Goal: Information Seeking & Learning: Learn about a topic

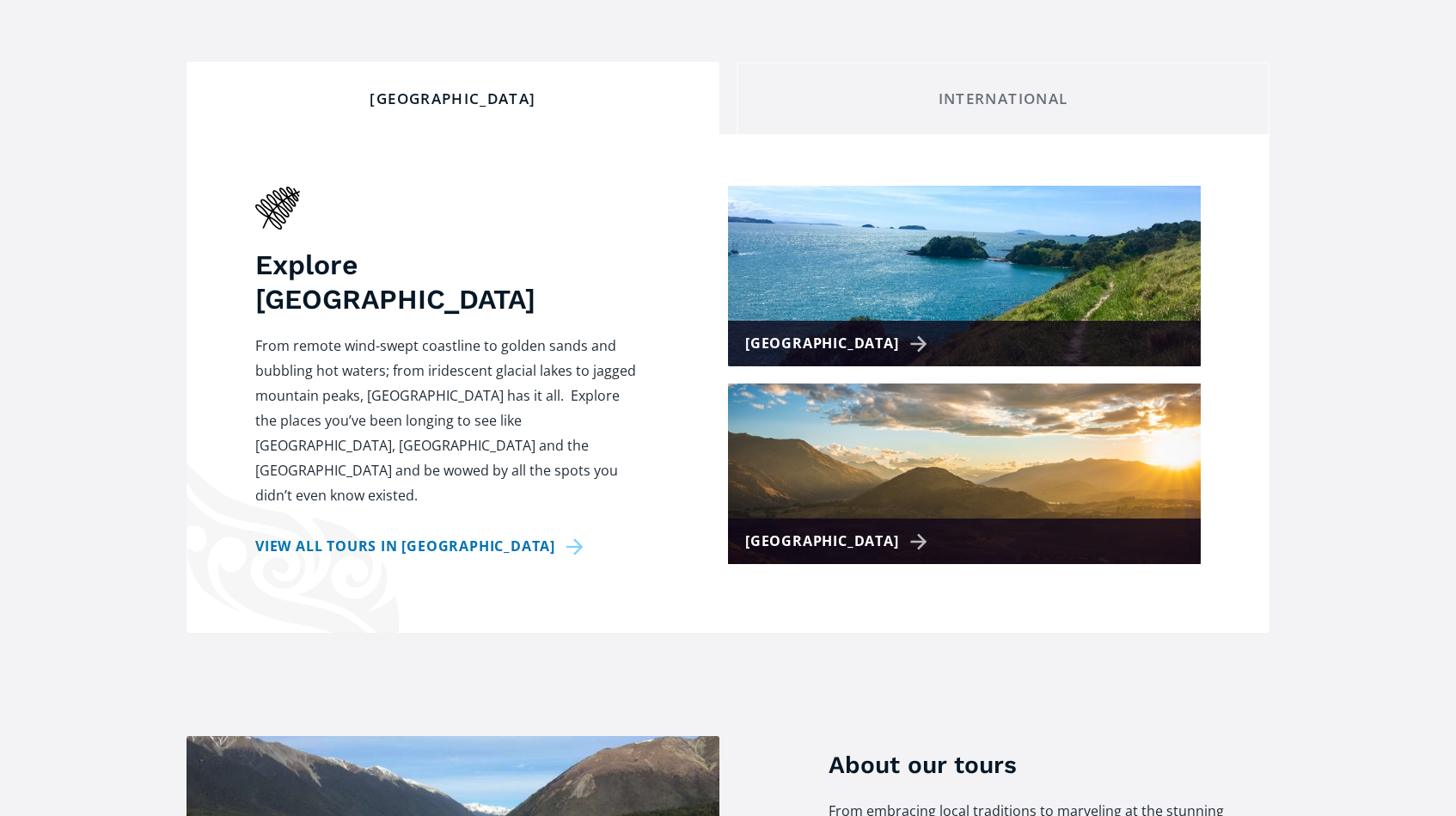
scroll to position [622, 0]
click at [825, 529] on div "[GEOGRAPHIC_DATA]" at bounding box center [839, 542] width 188 height 25
click at [791, 529] on div "[GEOGRAPHIC_DATA]" at bounding box center [839, 542] width 188 height 25
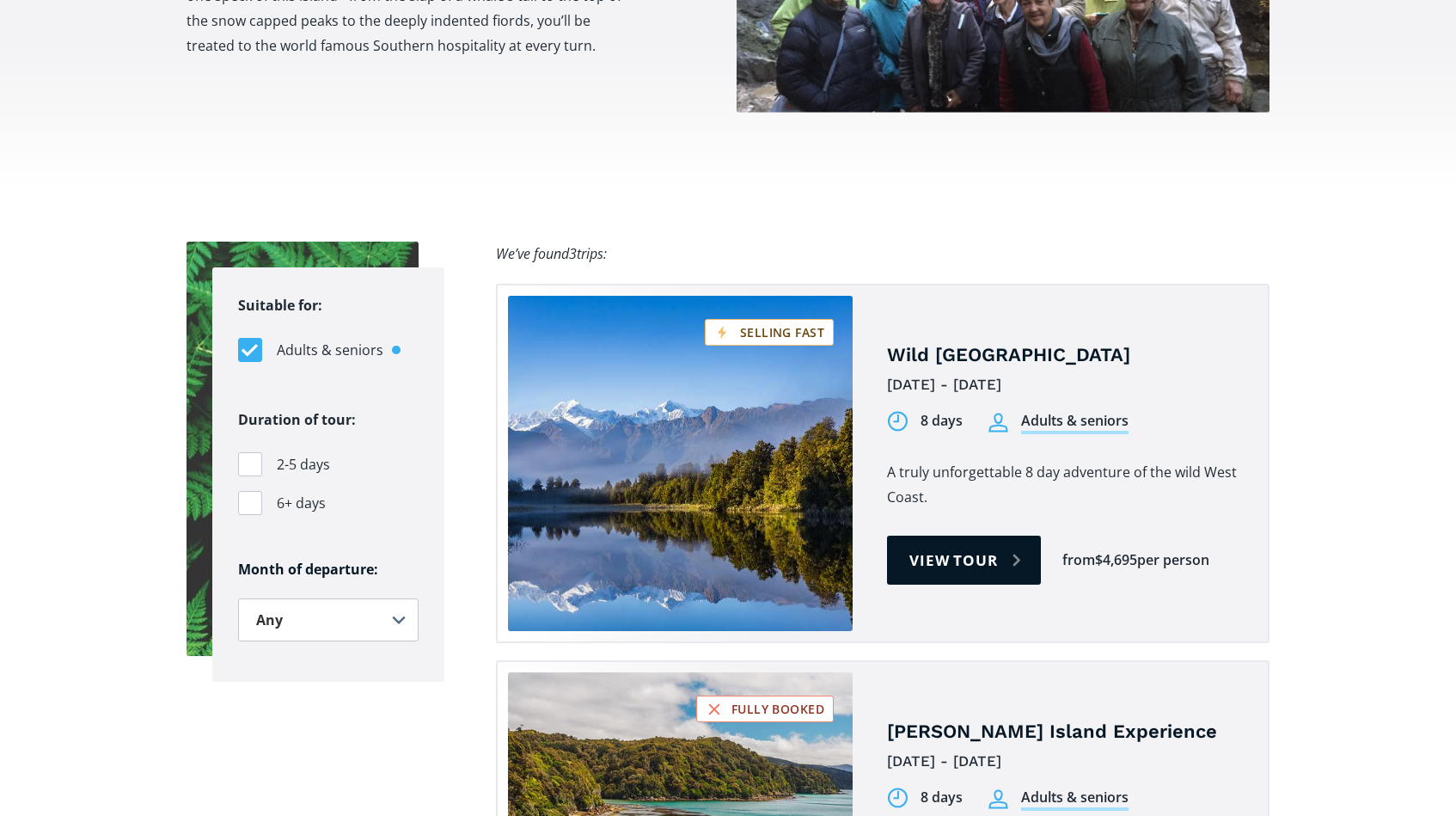
scroll to position [947, 0]
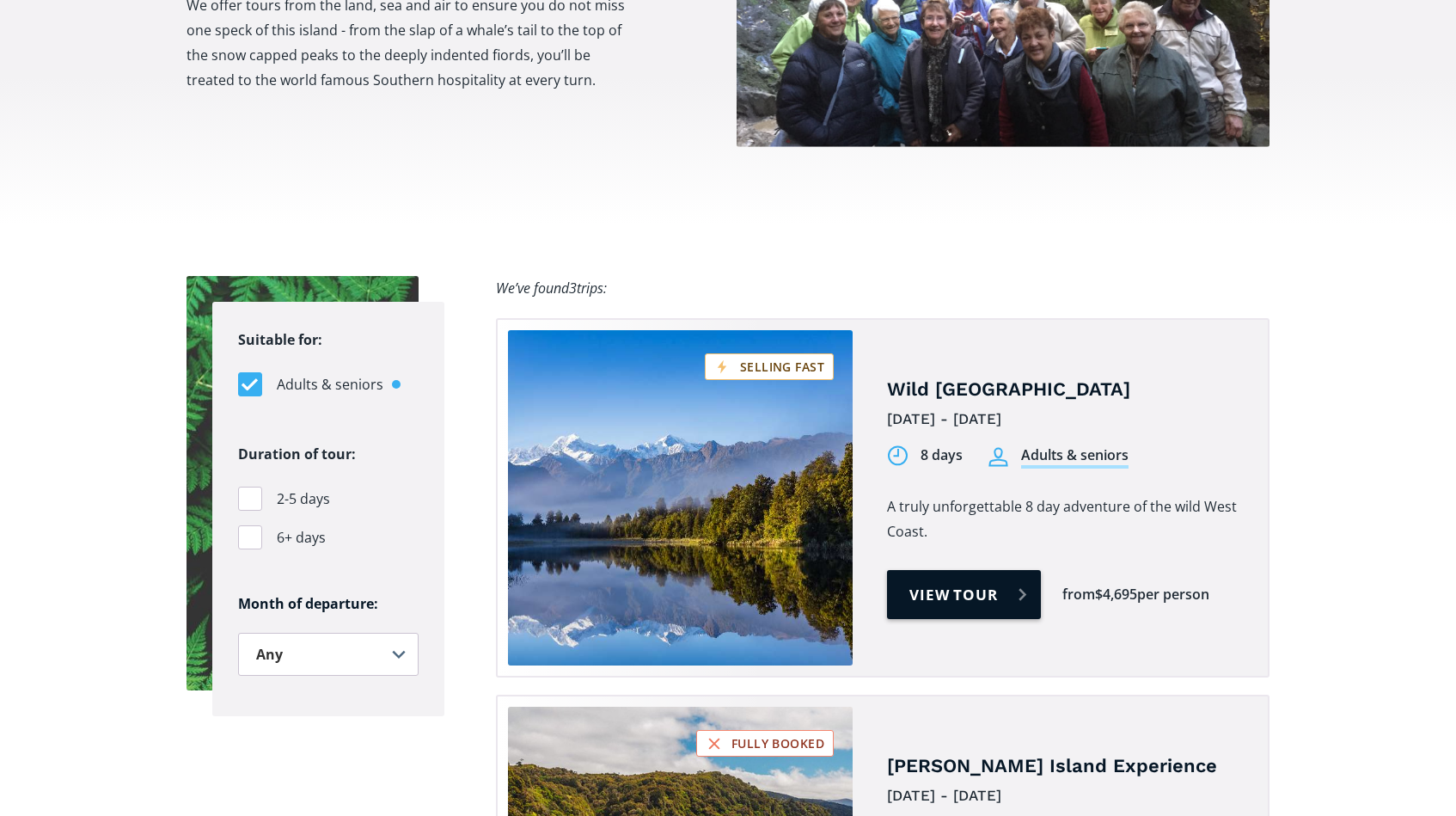
click at [936, 570] on link "View tour" at bounding box center [963, 595] width 154 height 49
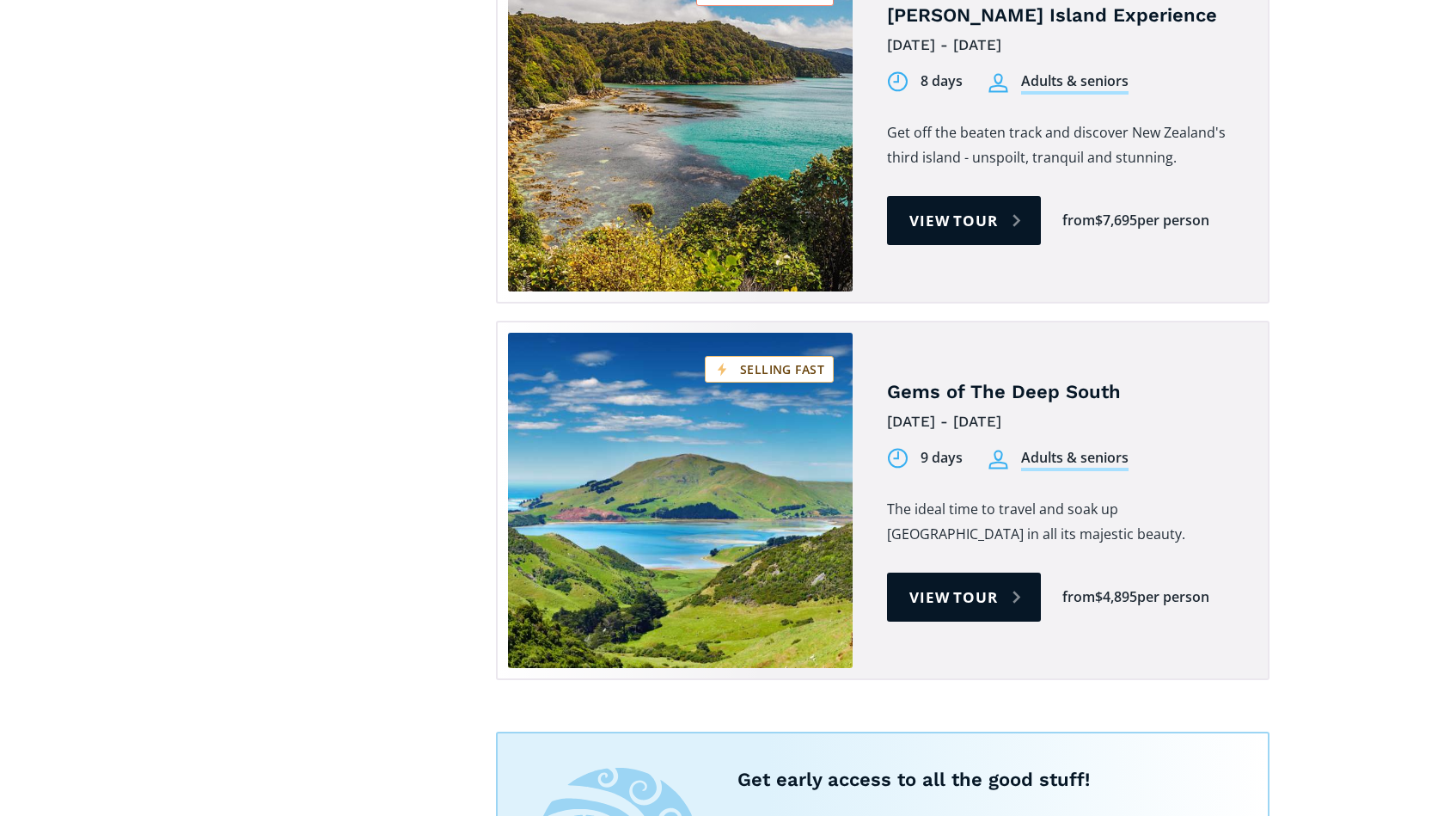
scroll to position [1717, 0]
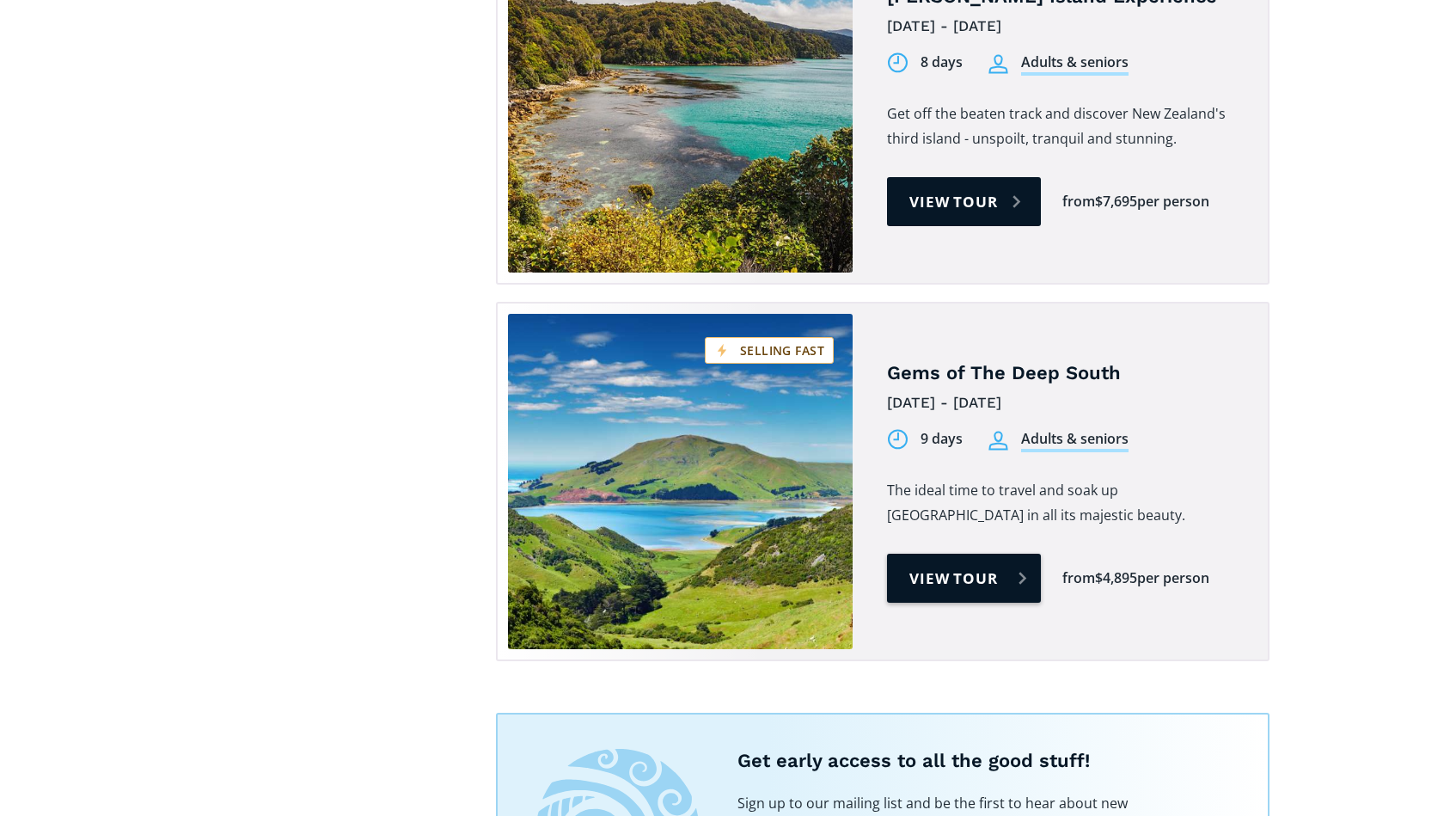
click at [951, 553] on link "View tour" at bounding box center [963, 578] width 154 height 49
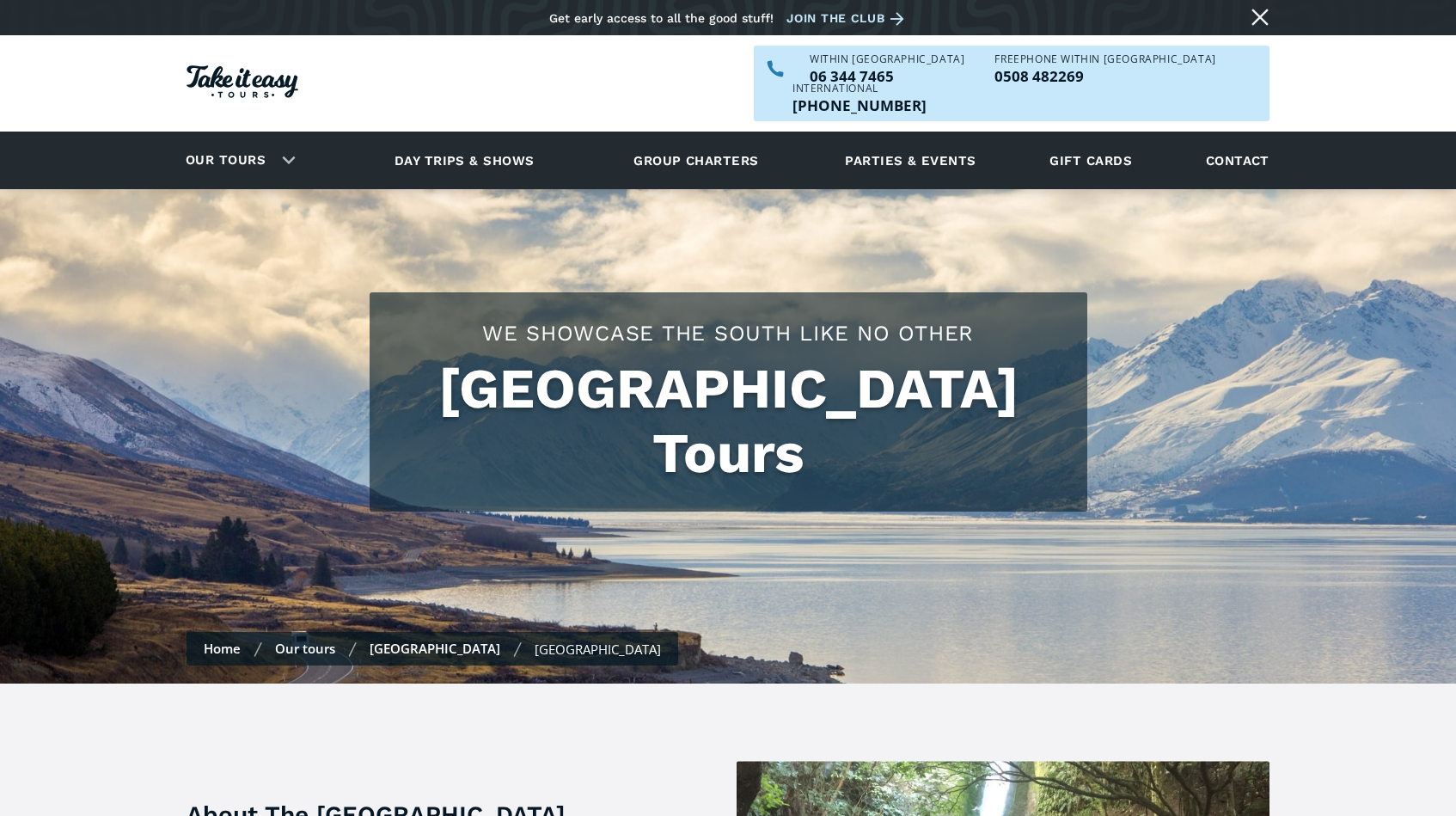
scroll to position [0, 0]
click at [252, 68] on img "Homepage" at bounding box center [242, 82] width 112 height 32
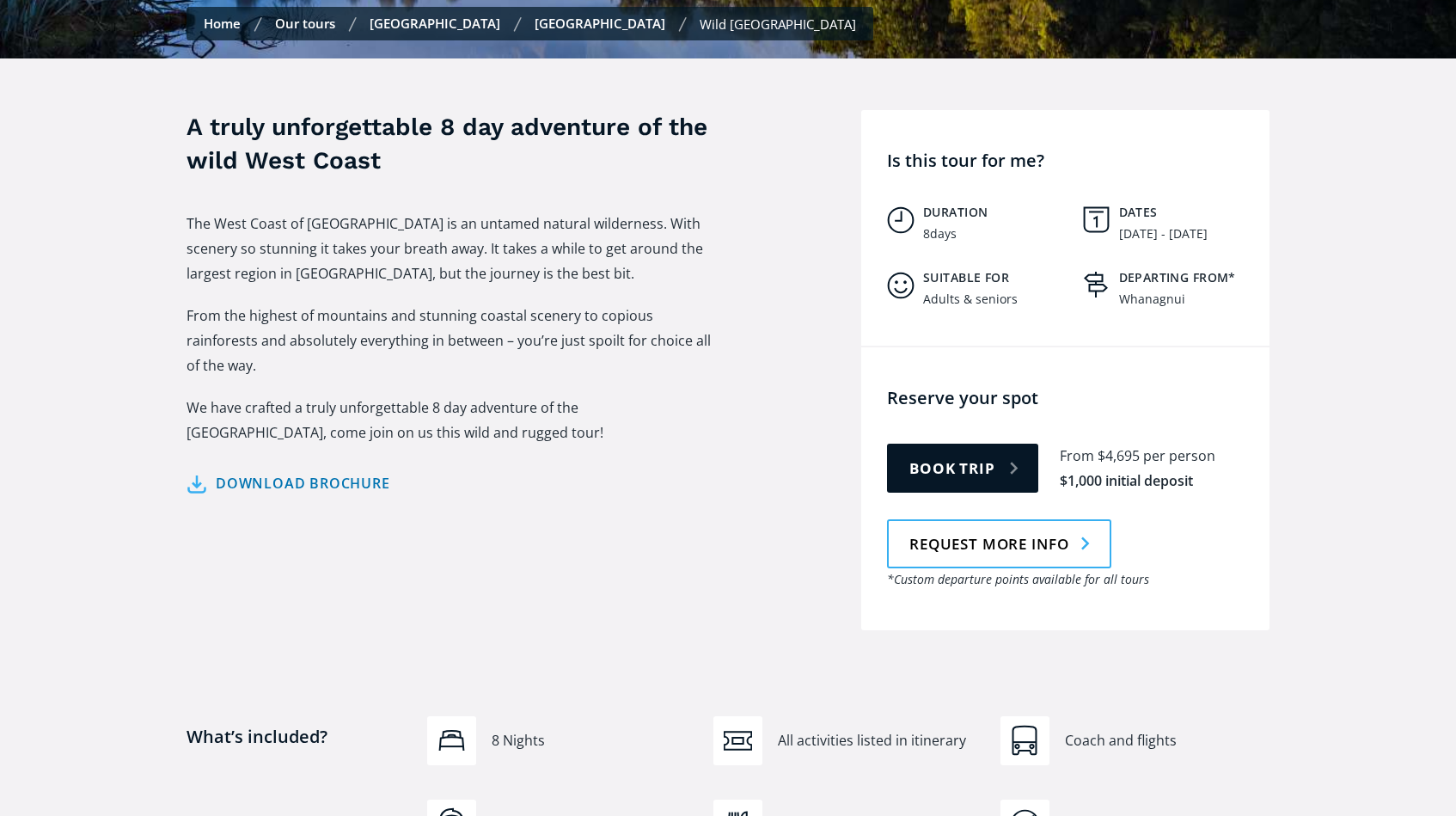
scroll to position [667, 0]
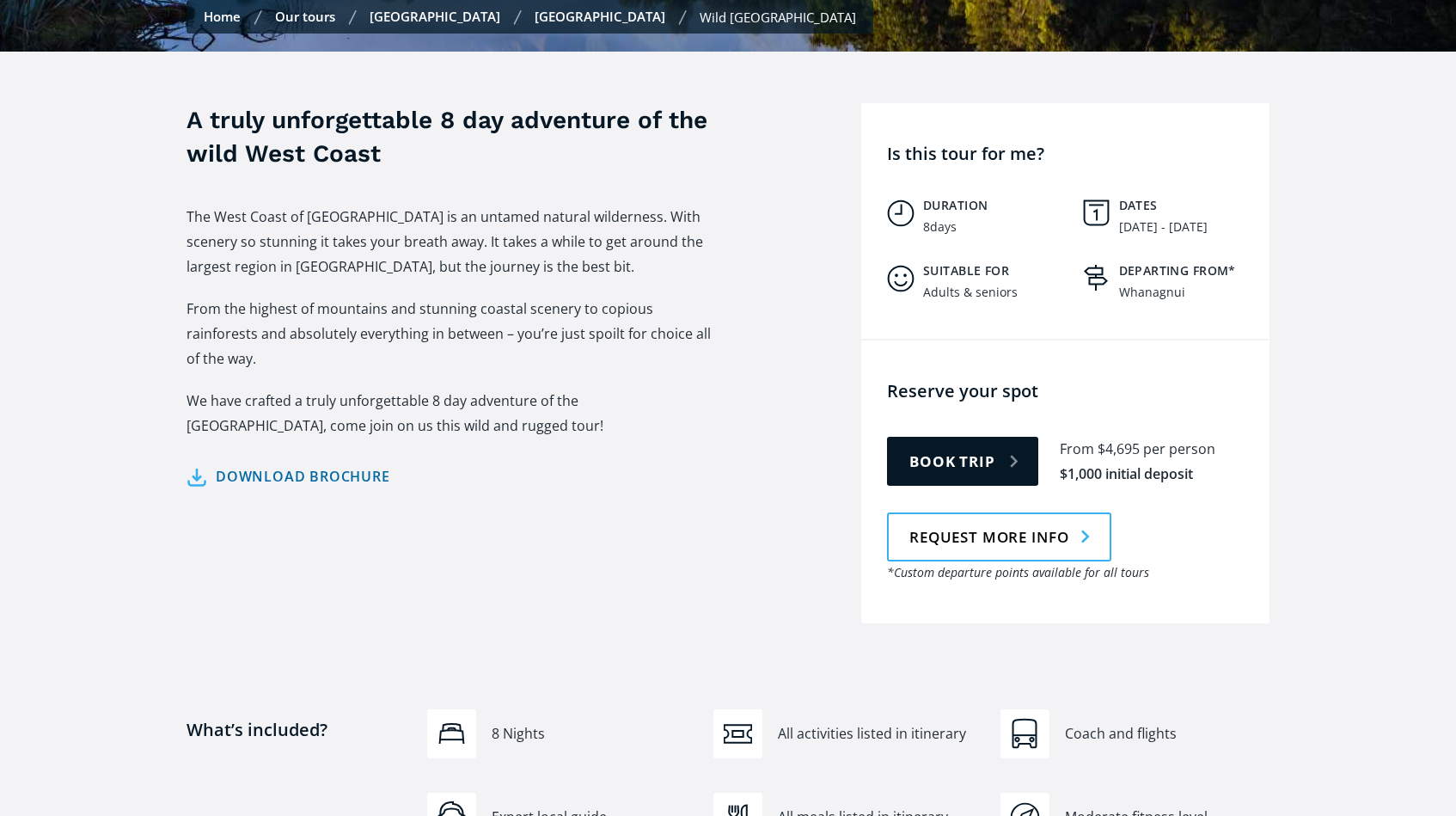
click at [264, 464] on link "Download brochure" at bounding box center [288, 477] width 203 height 25
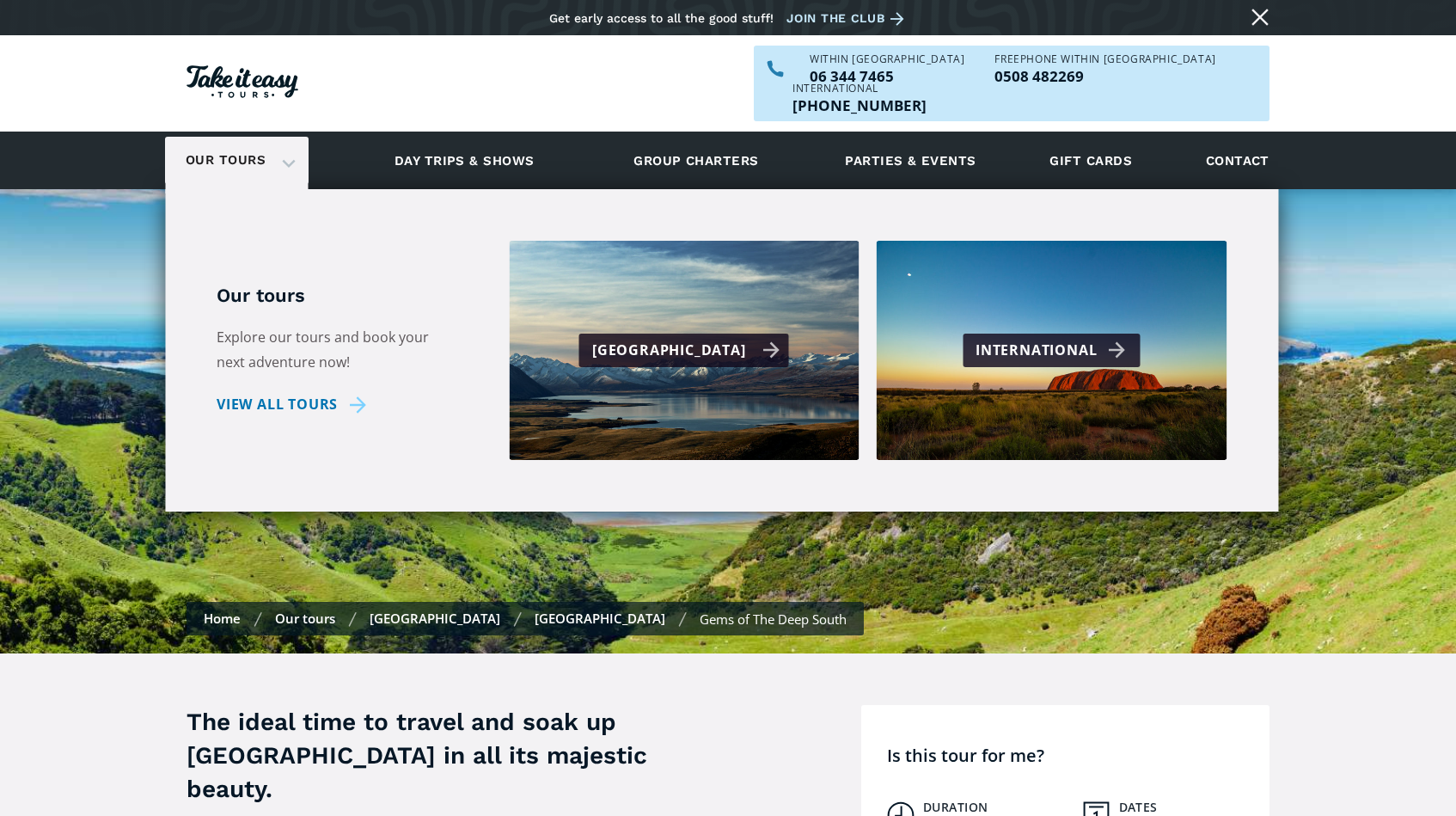
click at [667, 338] on div "[GEOGRAPHIC_DATA]" at bounding box center [685, 351] width 188 height 25
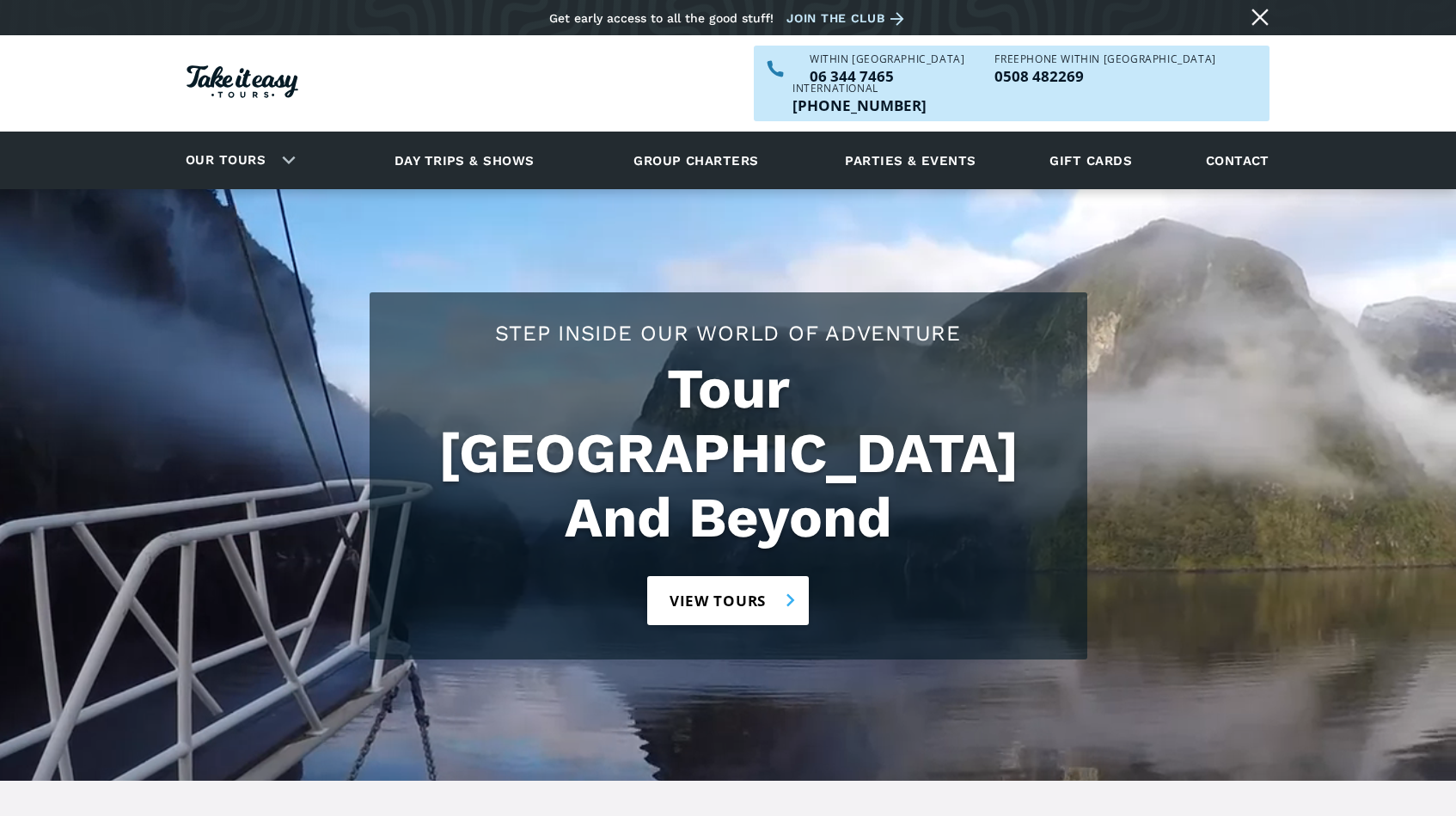
click at [729, 576] on link "View tours" at bounding box center [728, 600] width 163 height 49
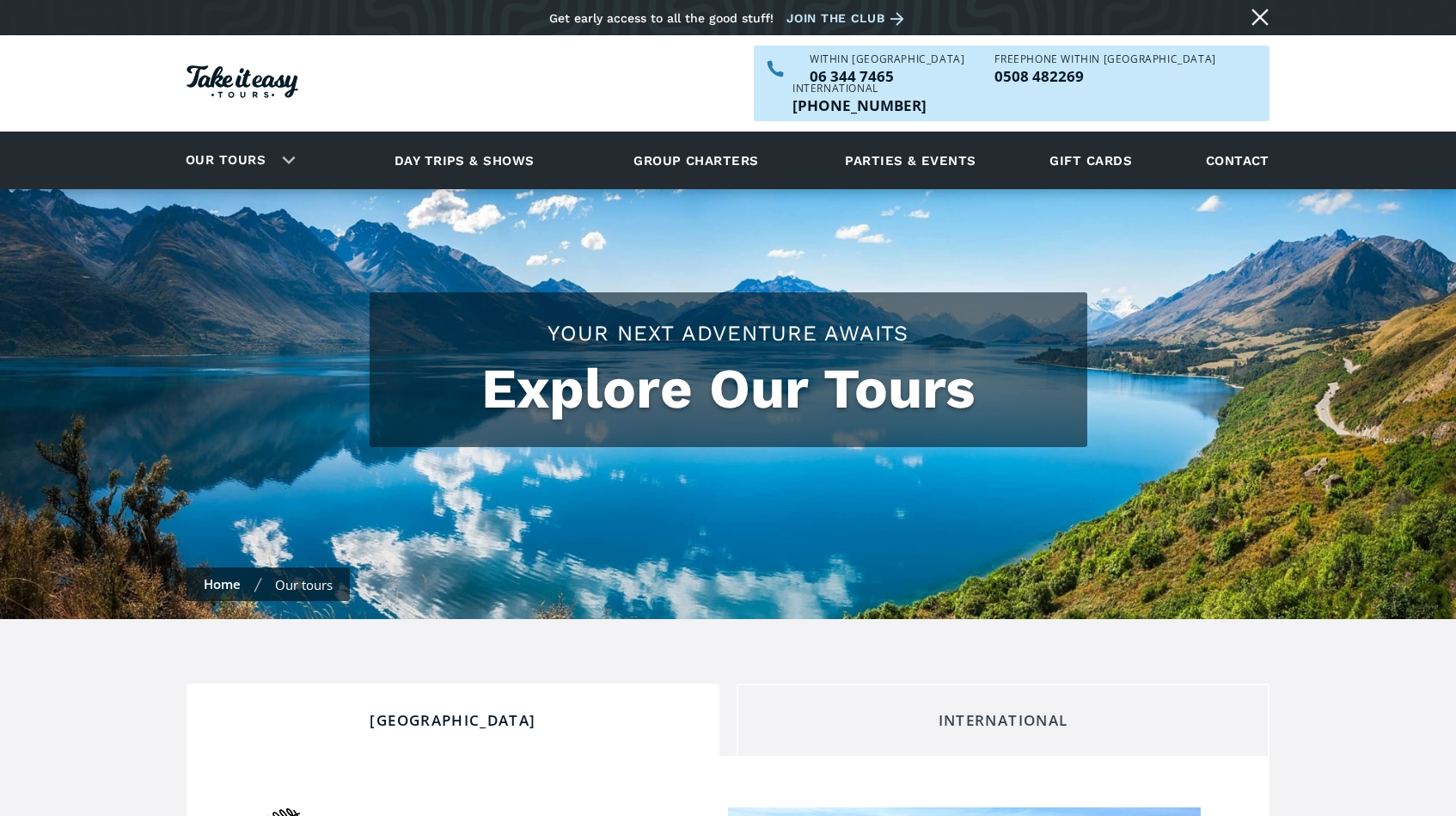
click at [1042, 684] on link "International" at bounding box center [1003, 720] width 533 height 72
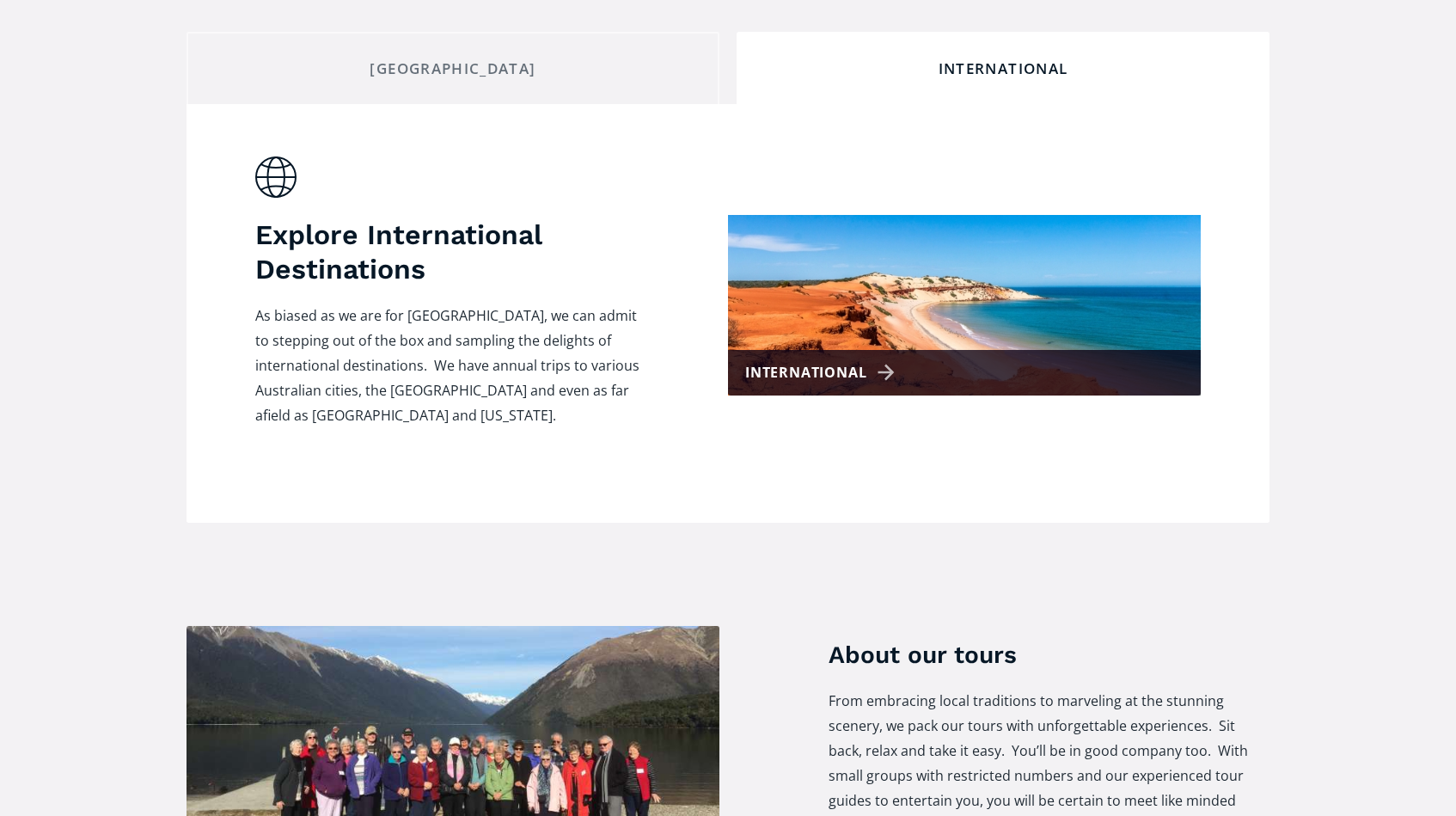
scroll to position [942, 0]
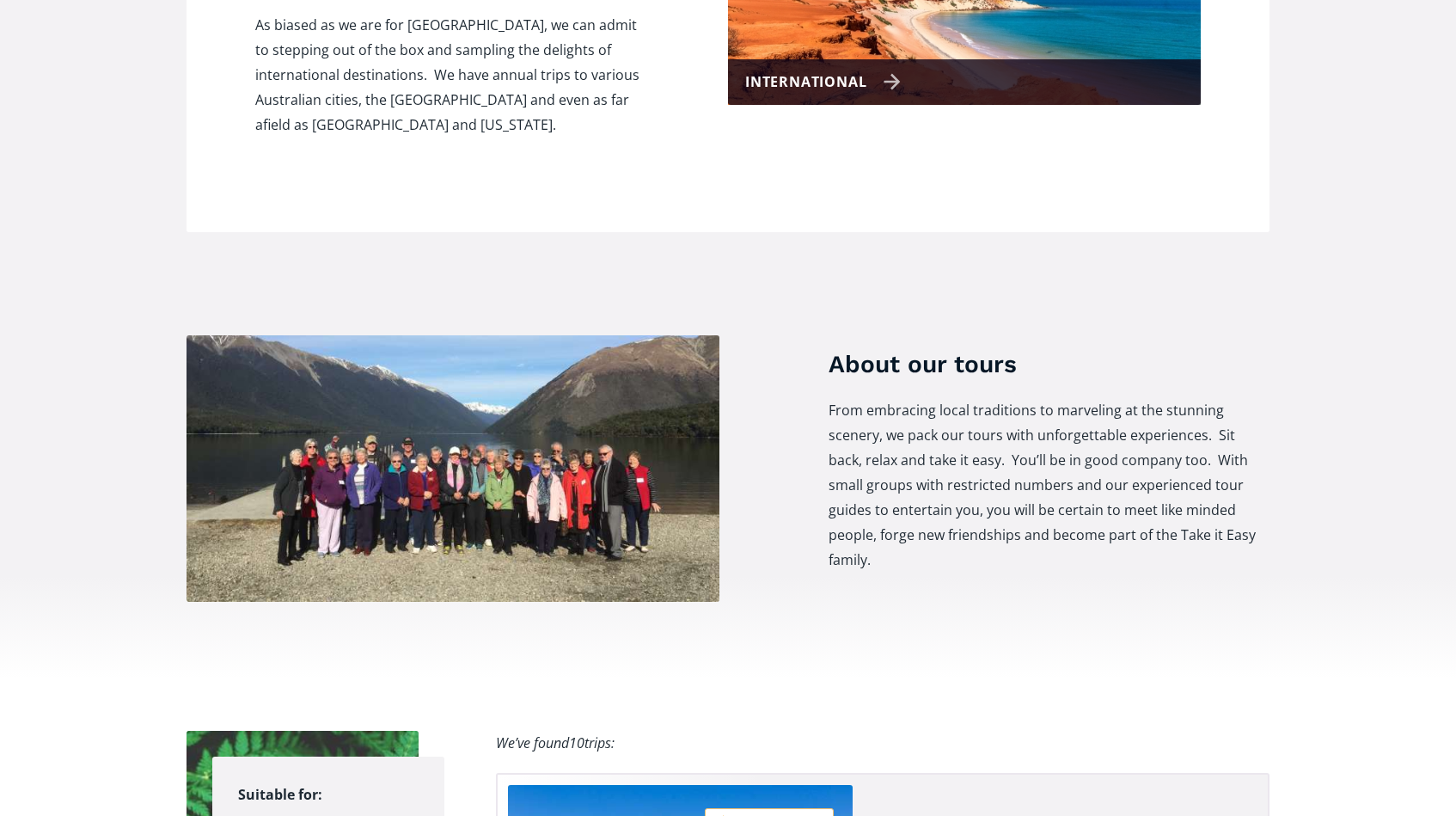
click at [806, 105] on img at bounding box center [964, 14] width 473 height 181
click at [786, 94] on div "International" at bounding box center [823, 82] width 156 height 25
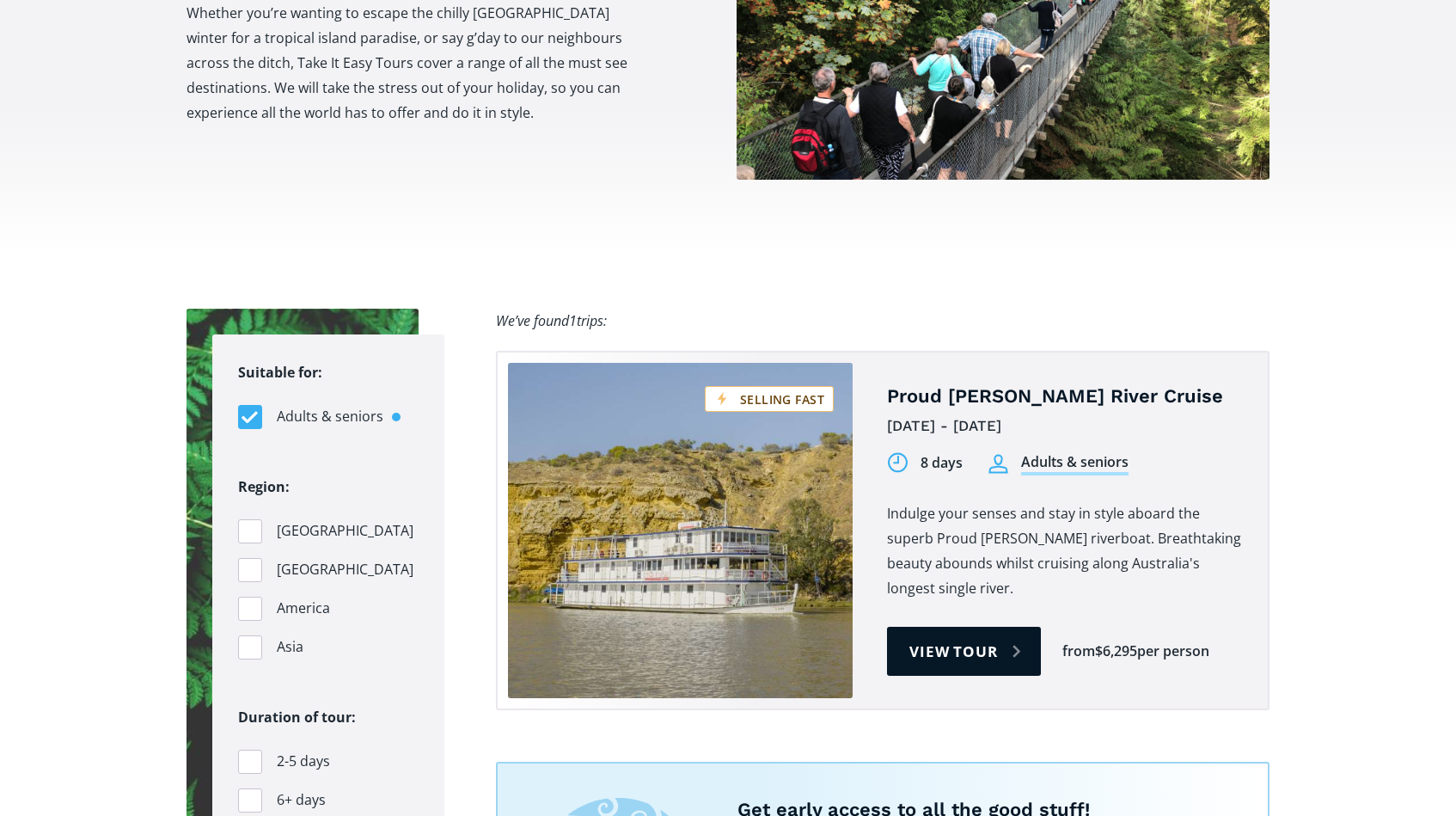
scroll to position [854, 0]
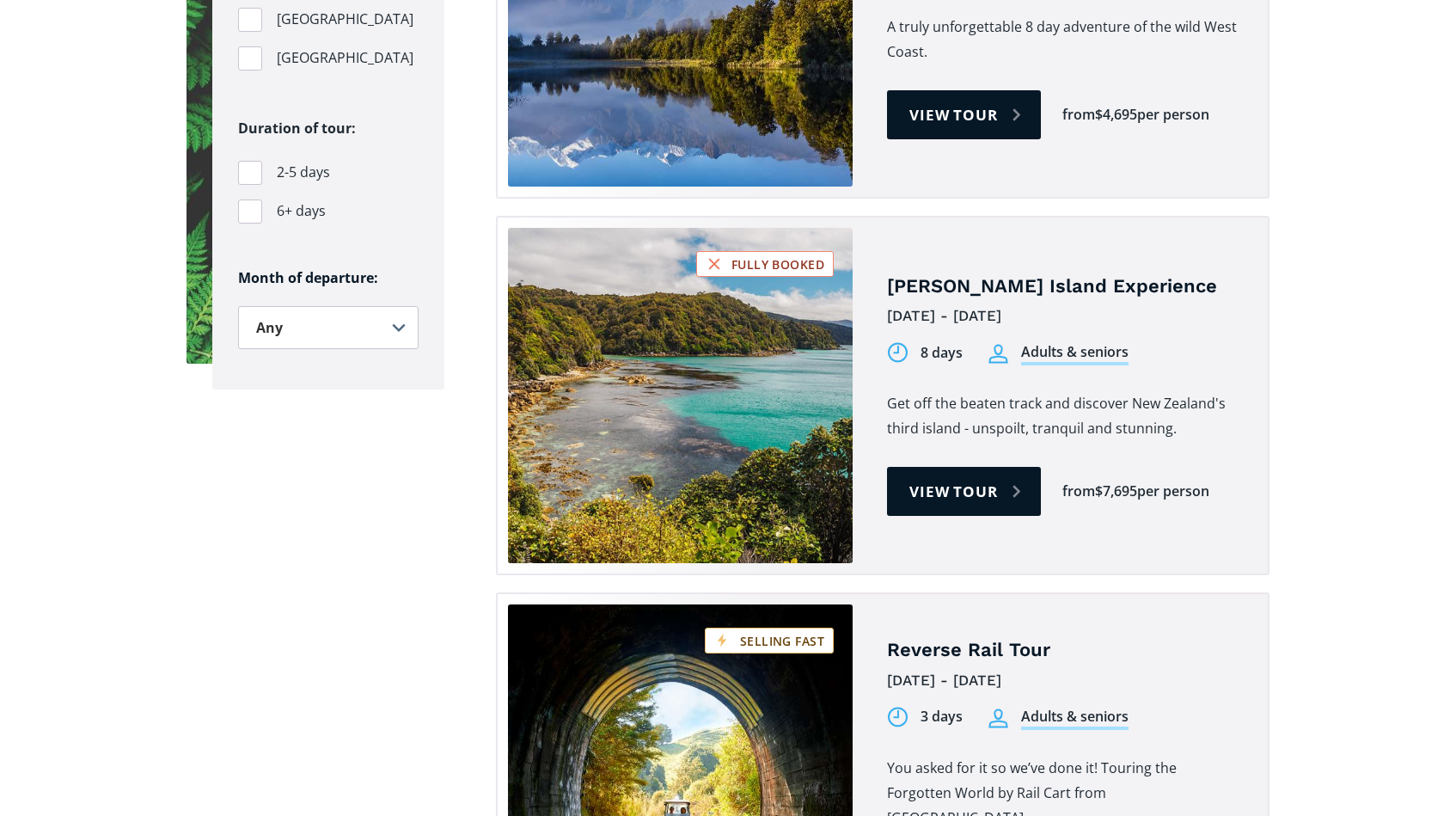
scroll to position [881, 0]
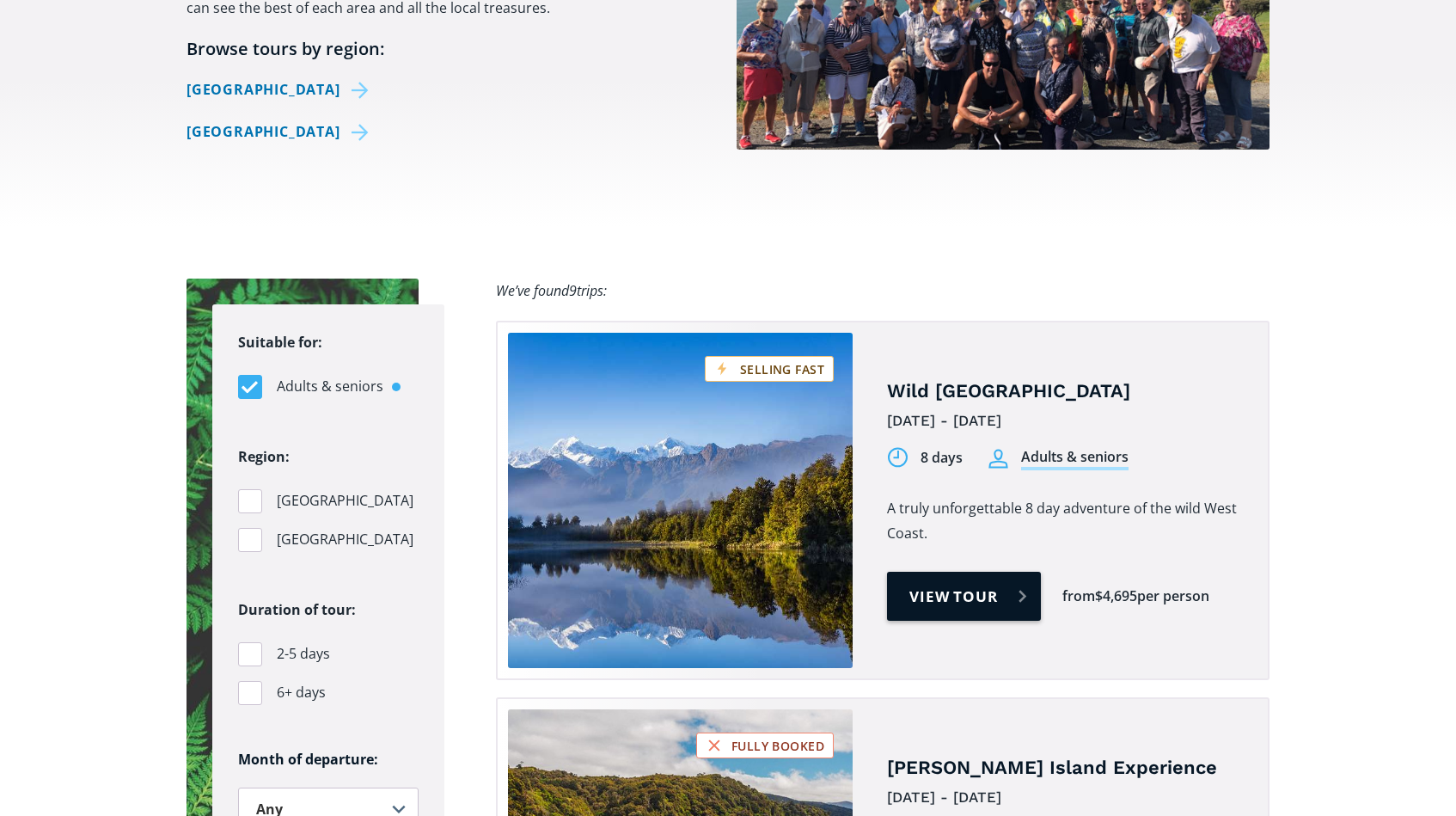
click at [933, 572] on link "View tour" at bounding box center [963, 596] width 154 height 49
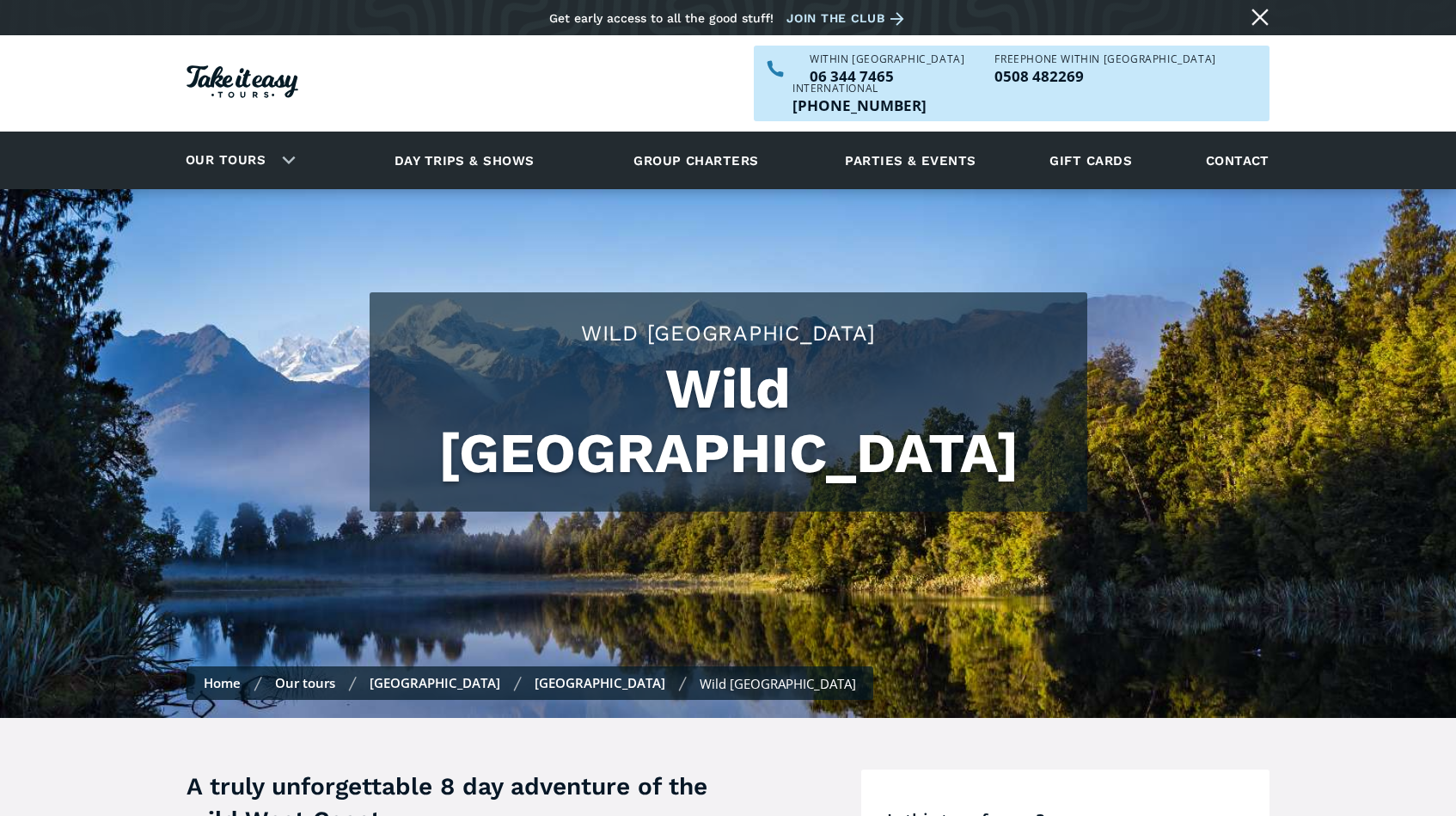
click at [268, 66] on img "Homepage" at bounding box center [242, 82] width 112 height 32
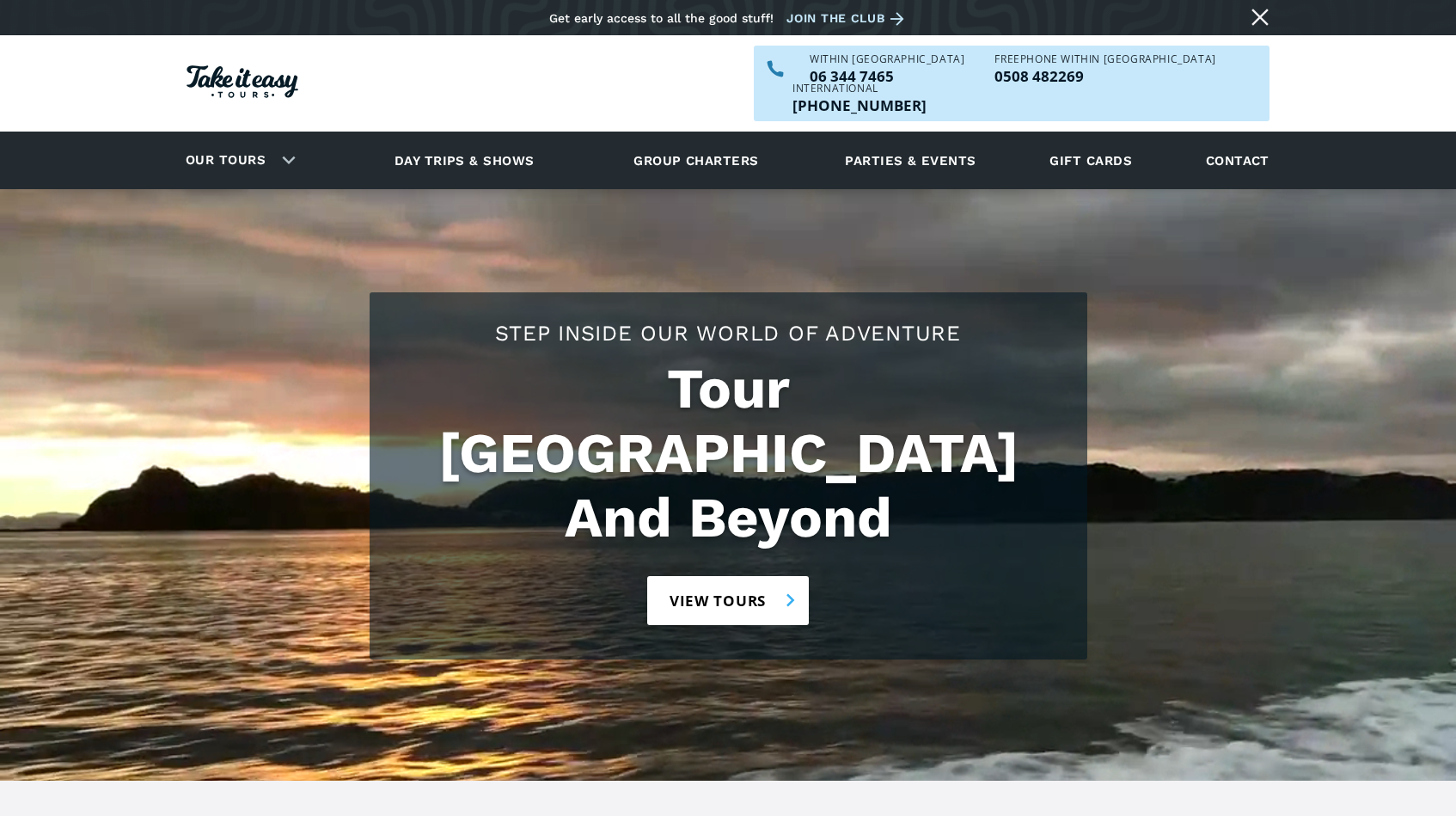
click at [733, 576] on link "View tours" at bounding box center [728, 600] width 163 height 49
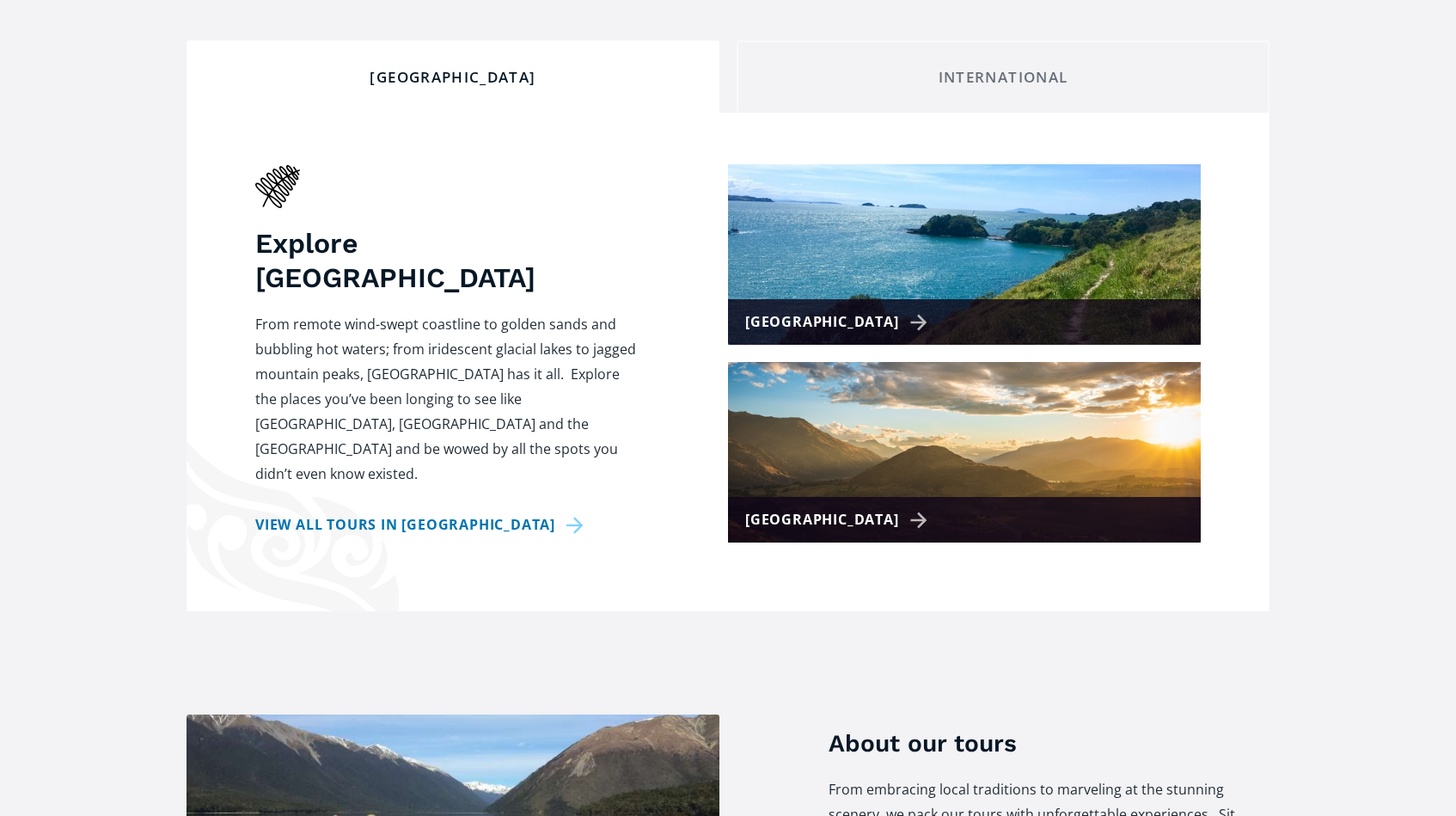
scroll to position [643, 0]
click at [343, 513] on link "View all tours in New Zealand" at bounding box center [423, 525] width 335 height 25
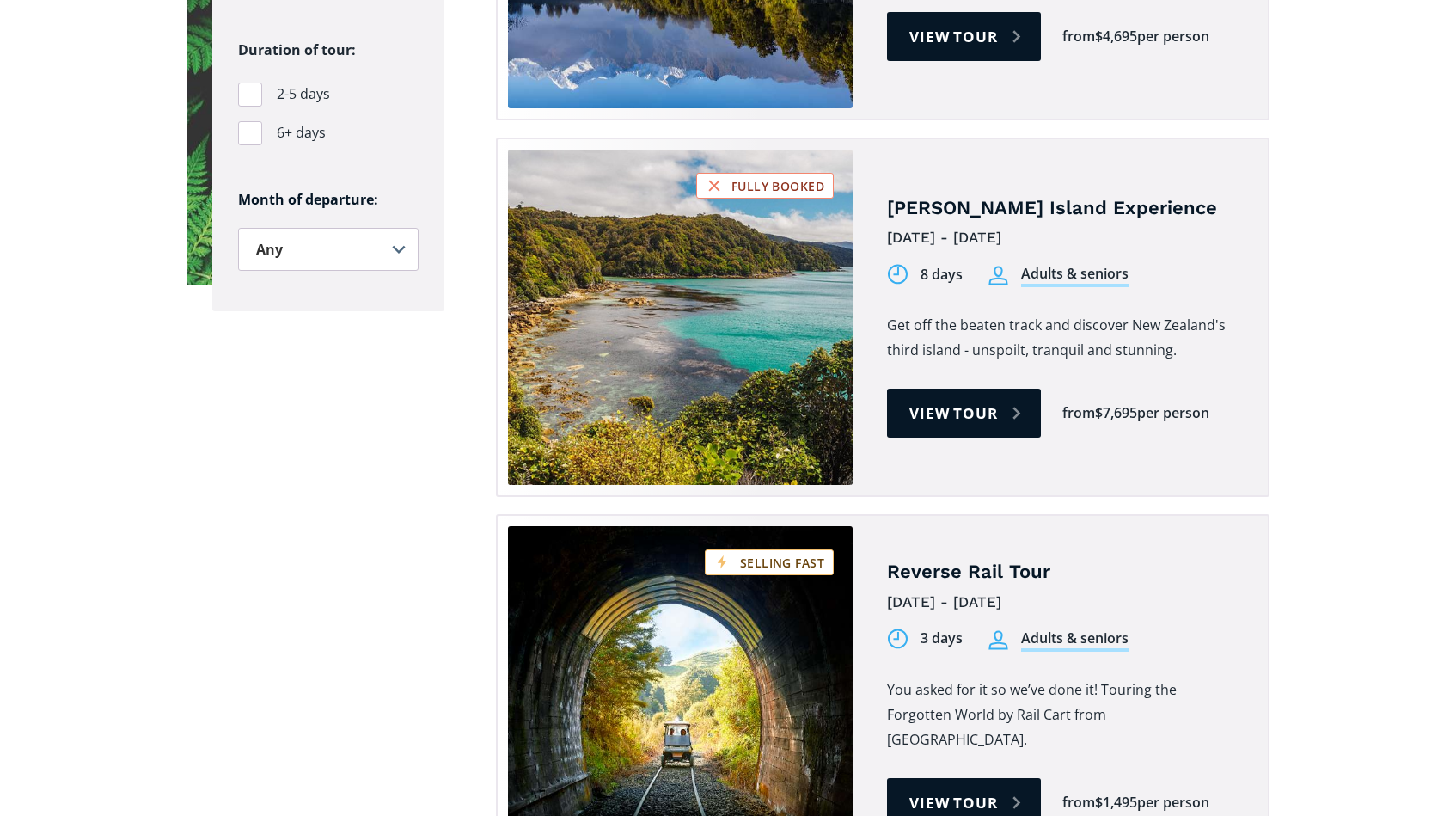
scroll to position [1781, 0]
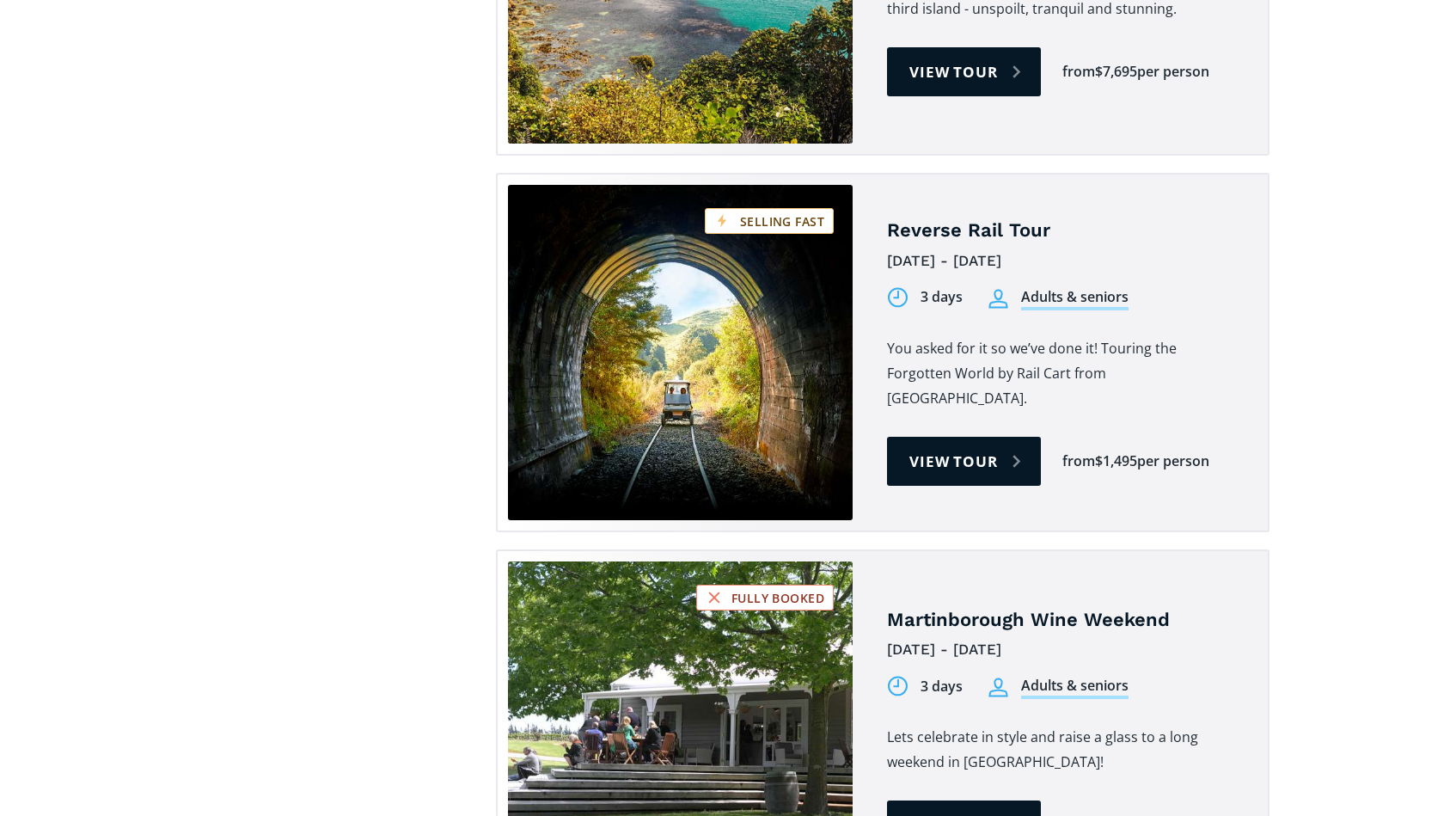
click at [756, 410] on link "Tours on sale" at bounding box center [680, 352] width 344 height 336
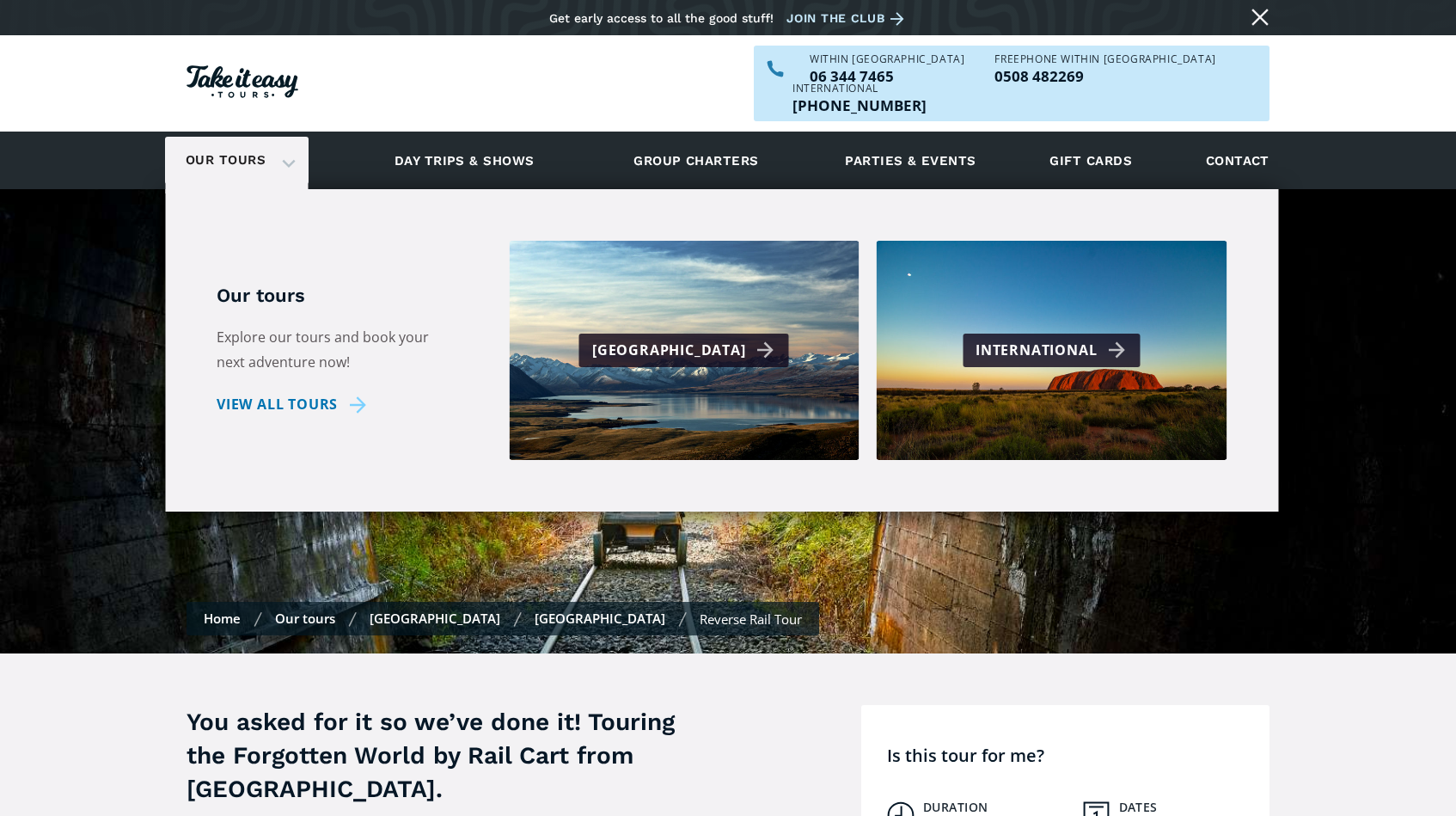
click at [257, 140] on link "Our tours" at bounding box center [226, 160] width 106 height 40
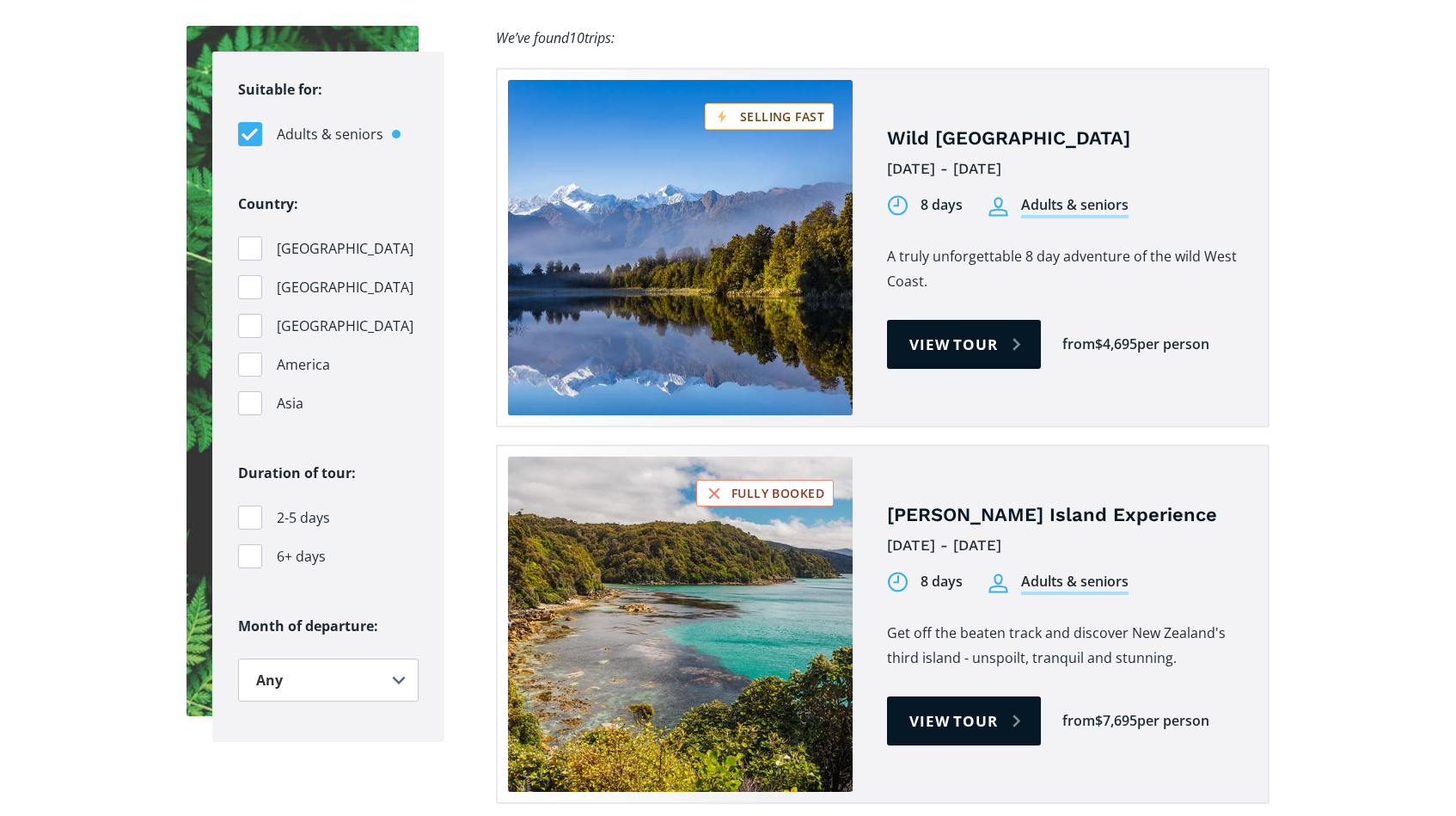
scroll to position [2487, 0]
